Goal: Information Seeking & Learning: Learn about a topic

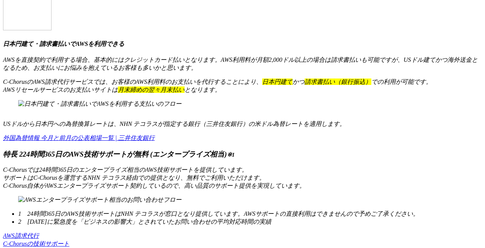
scroll to position [3969, 0]
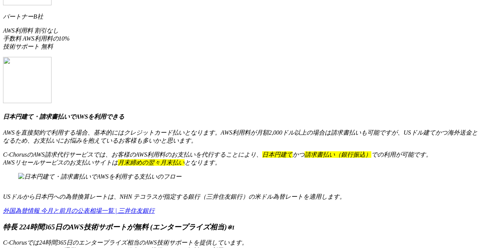
copy div "AWS支払い料金の値下げとテクニカルサポート代行が魅力"
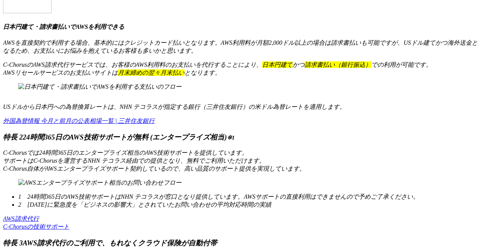
scroll to position [4051, 0]
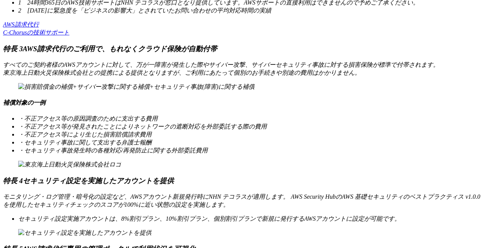
scroll to position [4124, 0]
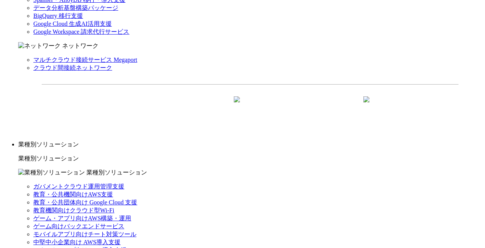
scroll to position [634, 0]
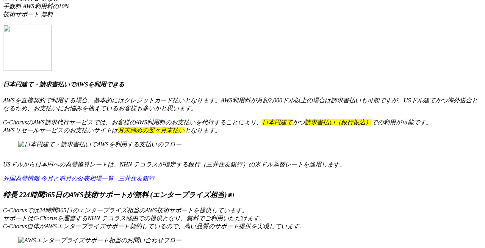
scroll to position [4166, 0]
